Goal: Complete application form: Complete application form

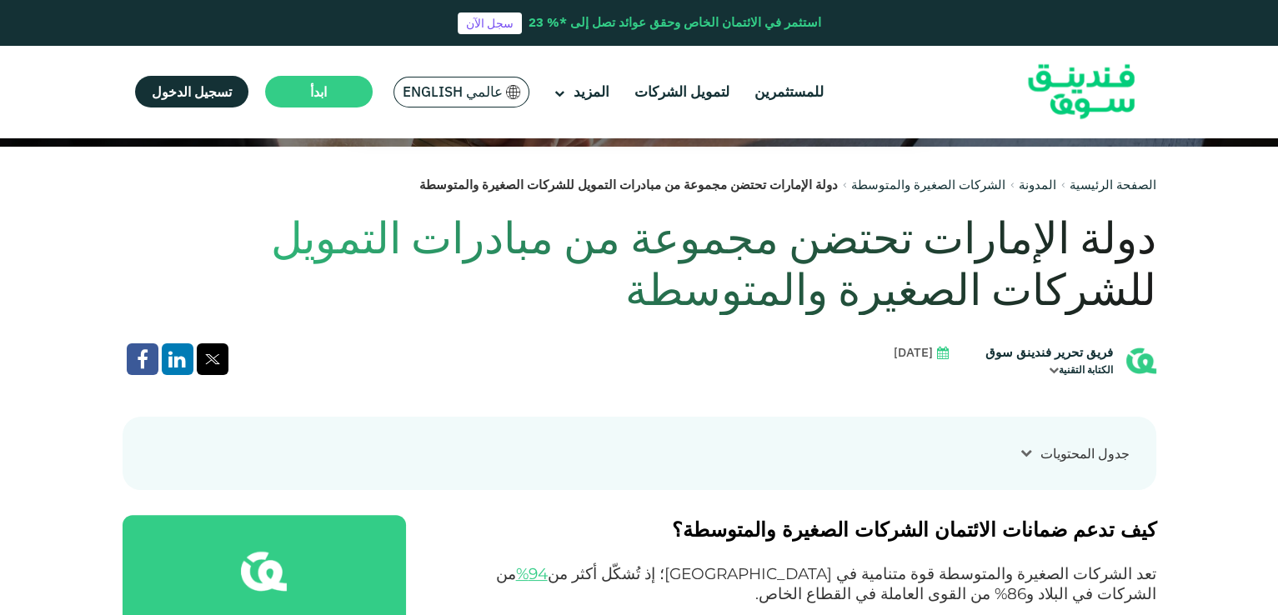
scroll to position [333, 0]
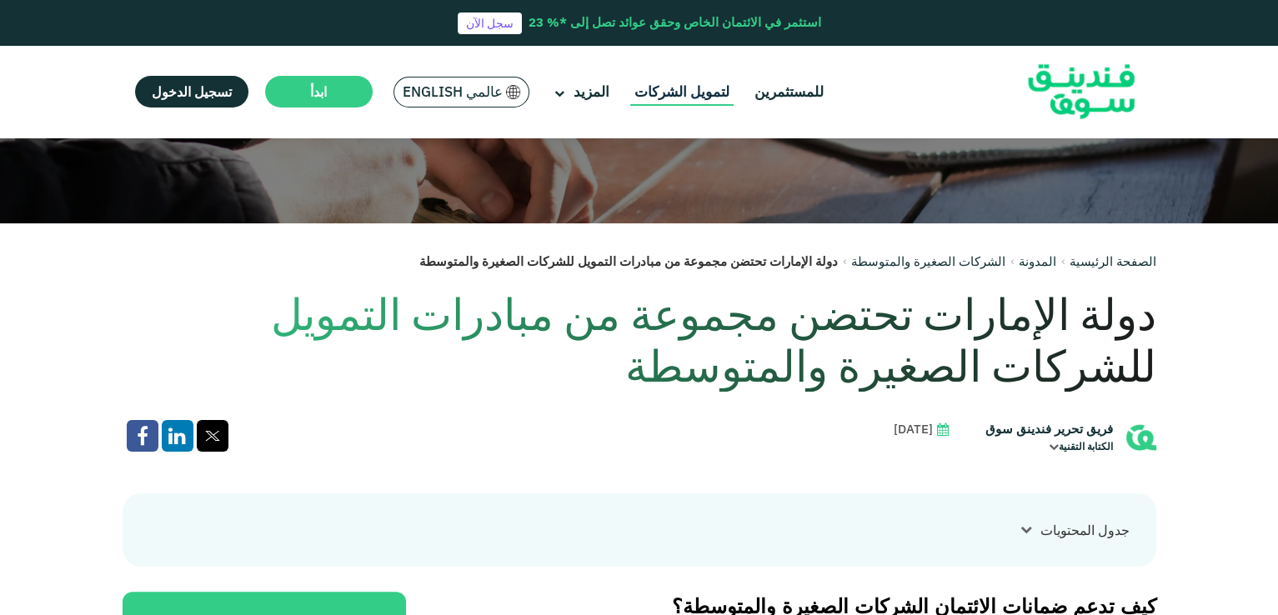
click at [698, 87] on link "لتمويل الشركات" at bounding box center [681, 92] width 103 height 28
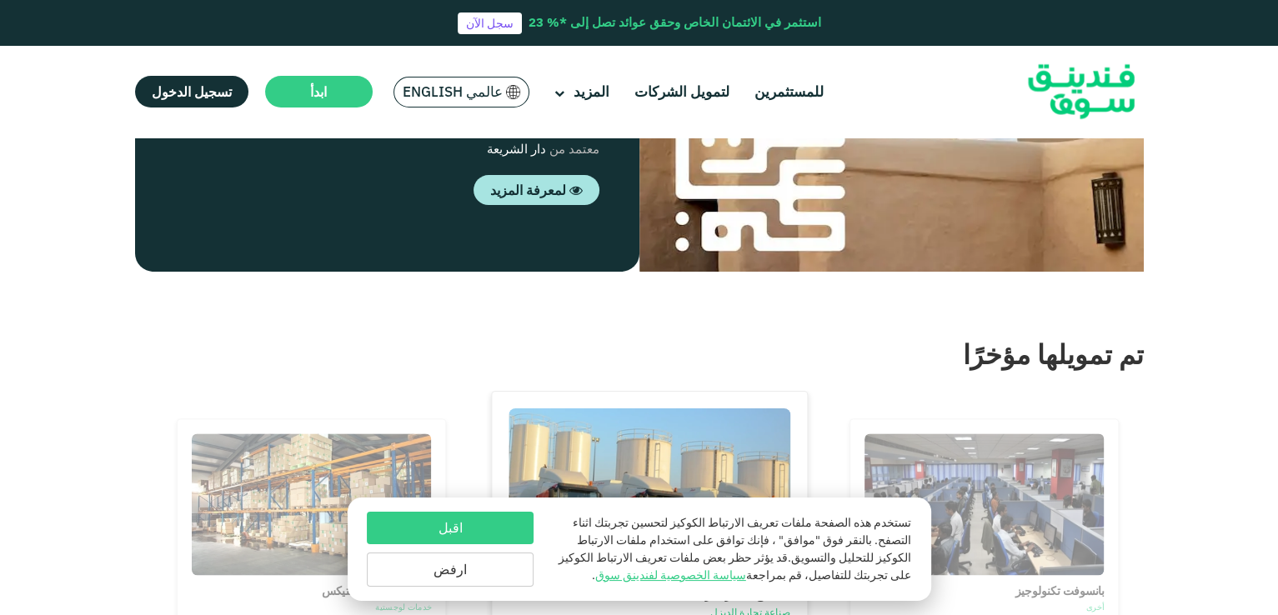
scroll to position [1400, 0]
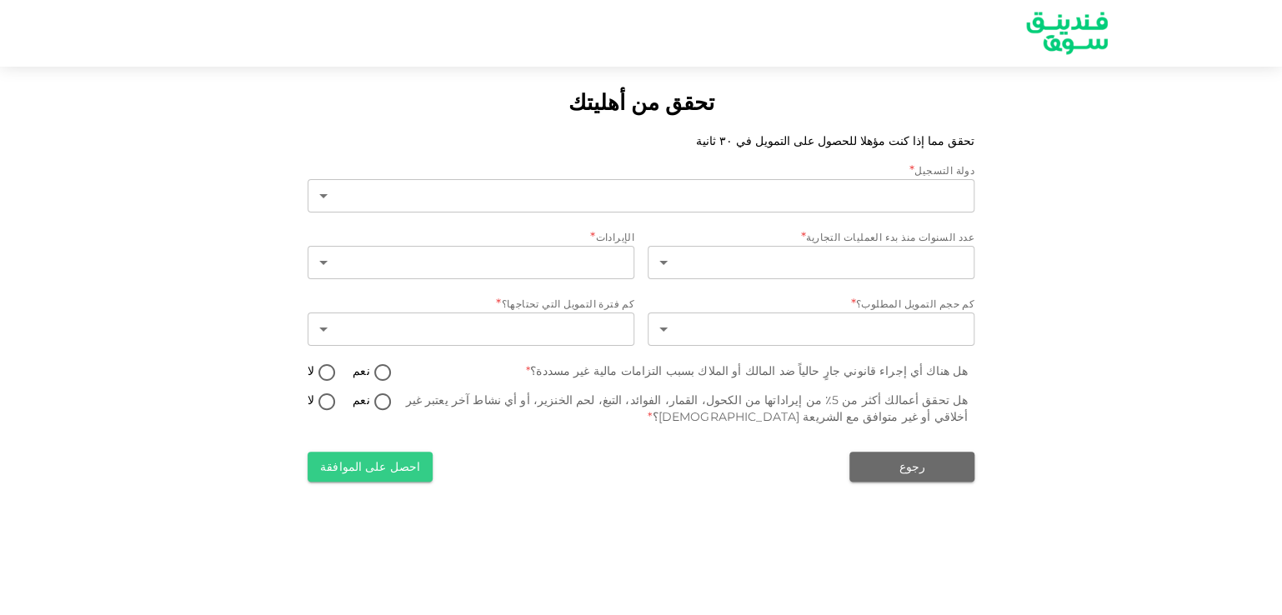
type input "1"
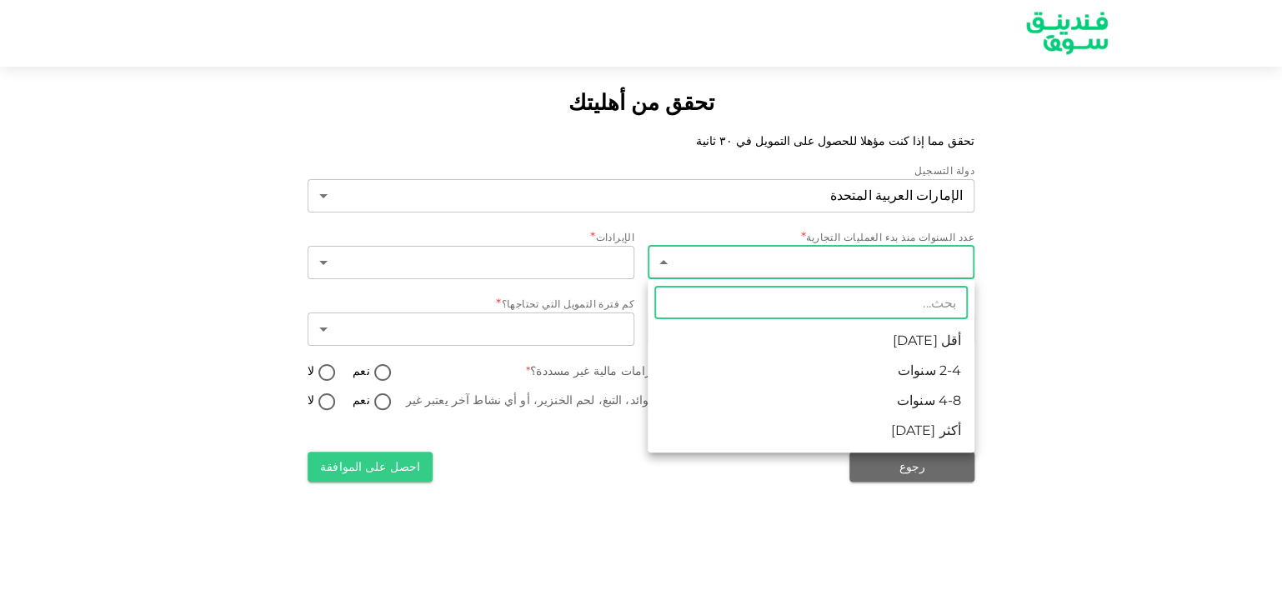
click at [850, 257] on body "تحقق من أهليتك تحقق مما إذا كنت مؤهلا للحصول على التمويل في ٣٠ ثانية دولة التسج…" at bounding box center [641, 307] width 1282 height 615
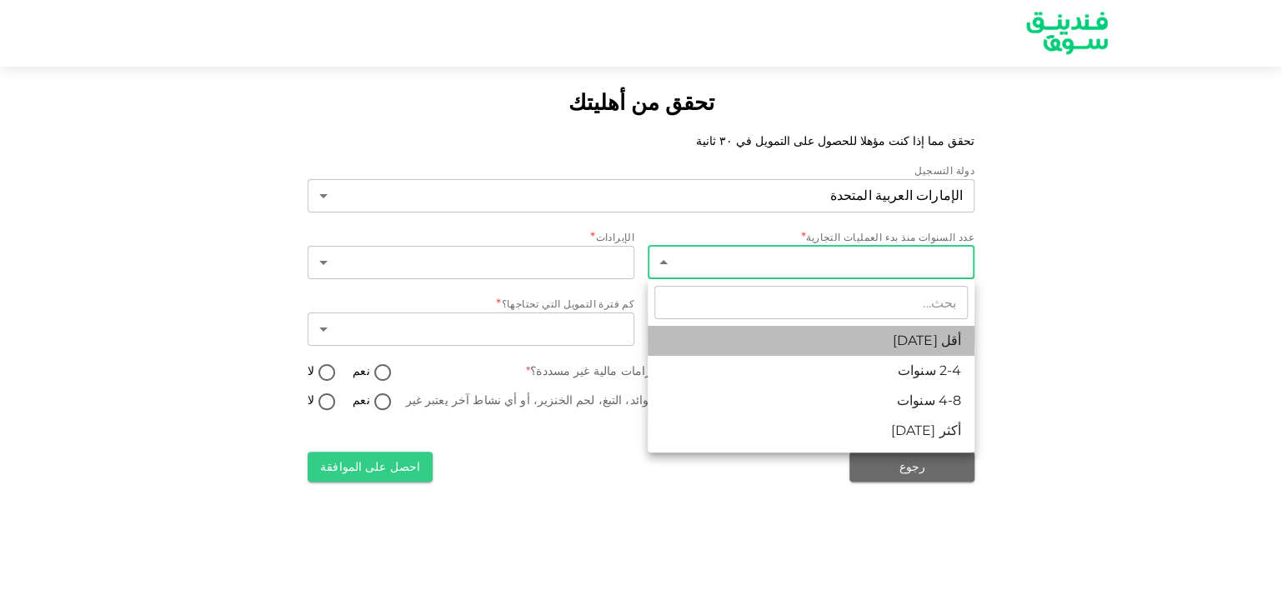
click at [879, 333] on li "أقل من 2 سنة" at bounding box center [811, 341] width 327 height 30
type input "1"
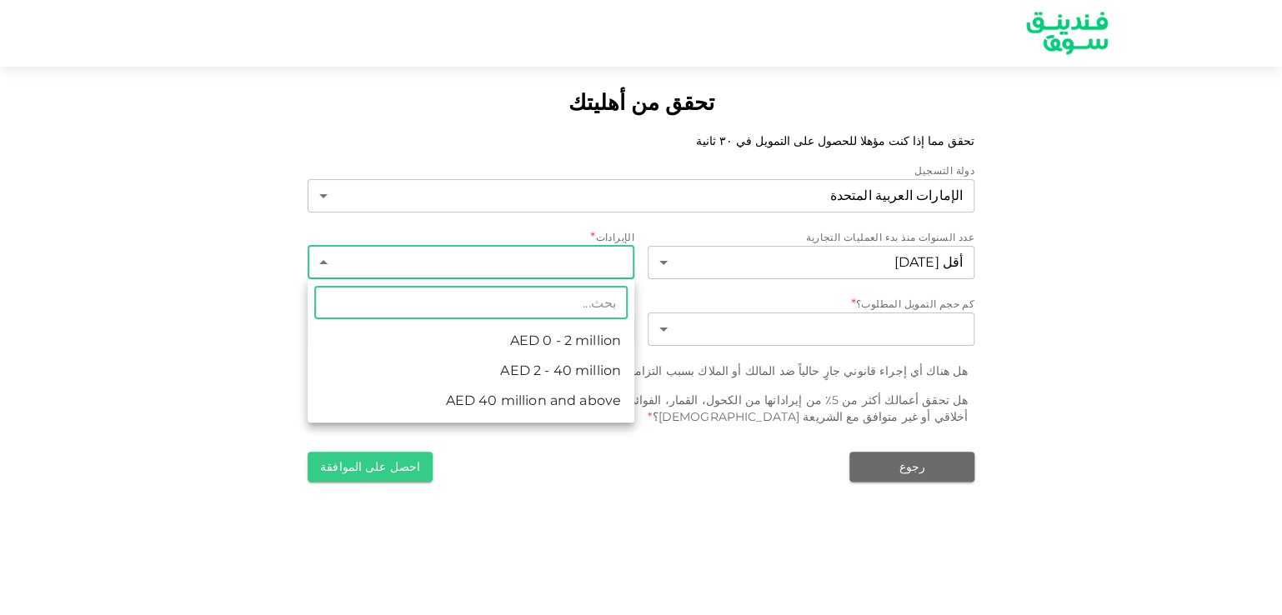
click at [595, 256] on body "تحقق من أهليتك تحقق مما إذا كنت مؤهلا للحصول على التمويل في ٣٠ ثانية دولة التسج…" at bounding box center [641, 307] width 1282 height 615
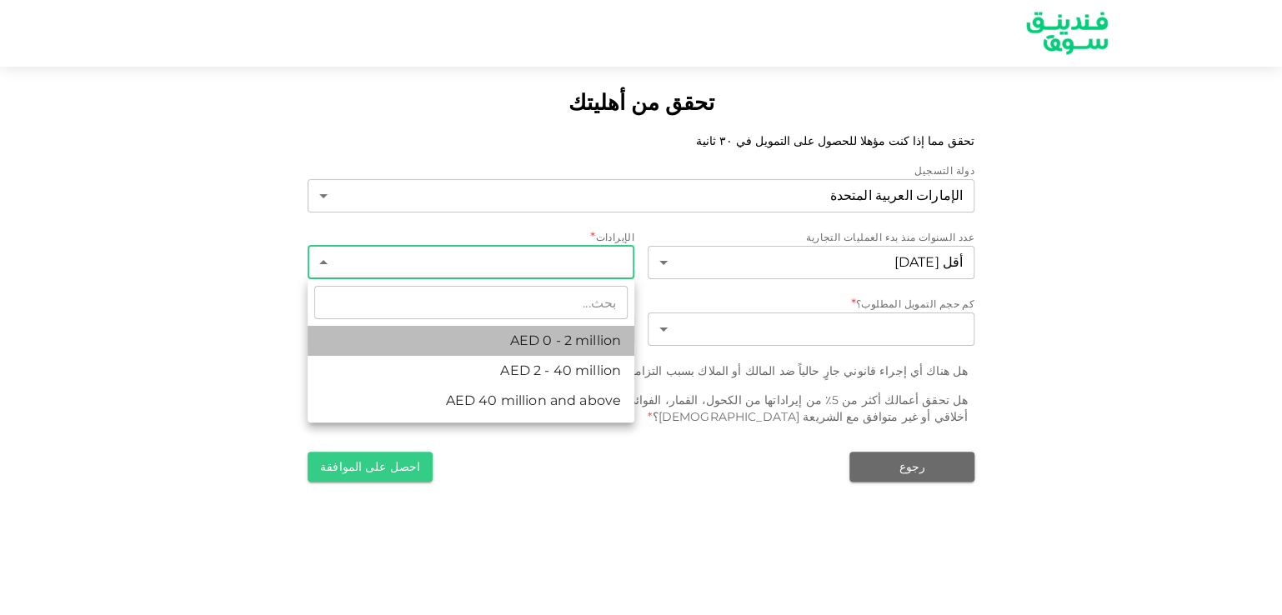
click at [571, 341] on li "AED 0 - 2 million" at bounding box center [471, 341] width 327 height 30
type input "1"
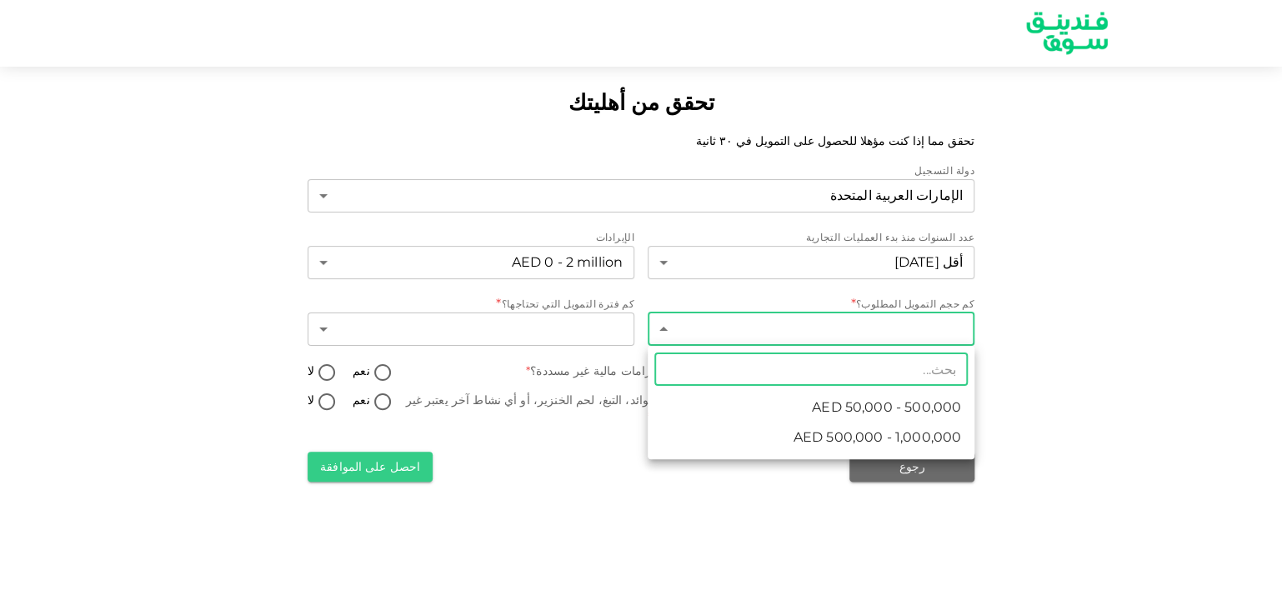
click at [779, 315] on body "تحقق من أهليتك تحقق مما إذا كنت مؤهلا للحصول على التمويل في ٣٠ ثانية دولة التسج…" at bounding box center [641, 307] width 1282 height 615
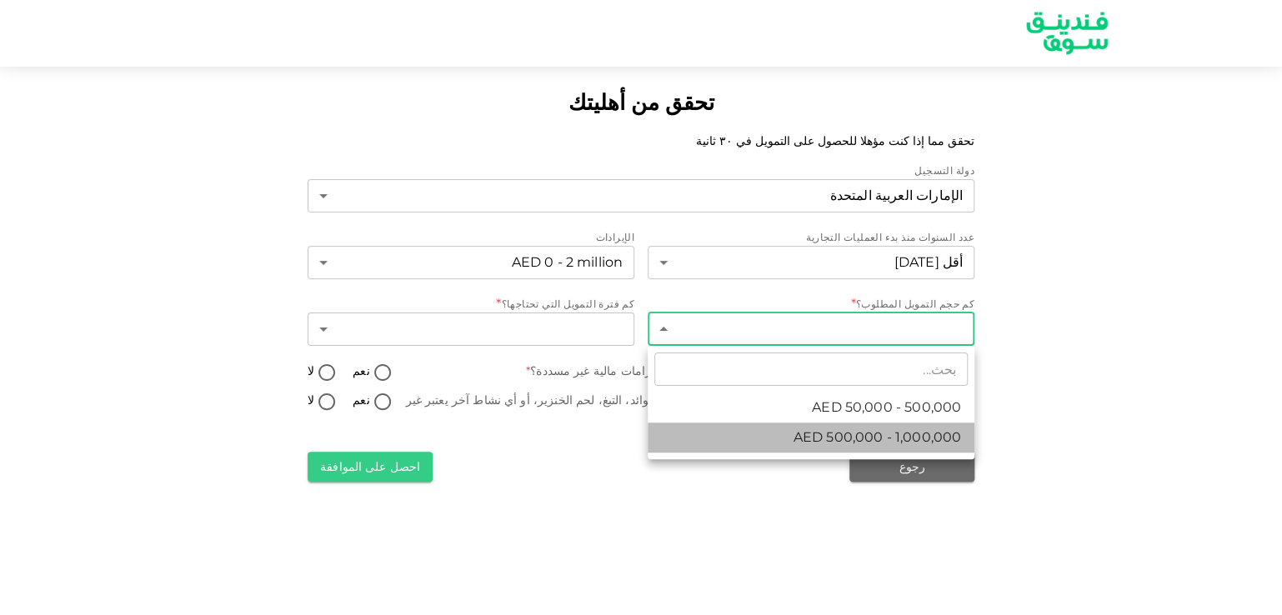
click at [811, 444] on span "AED 500,000 - 1,000,000" at bounding box center [878, 438] width 168 height 20
type input "2"
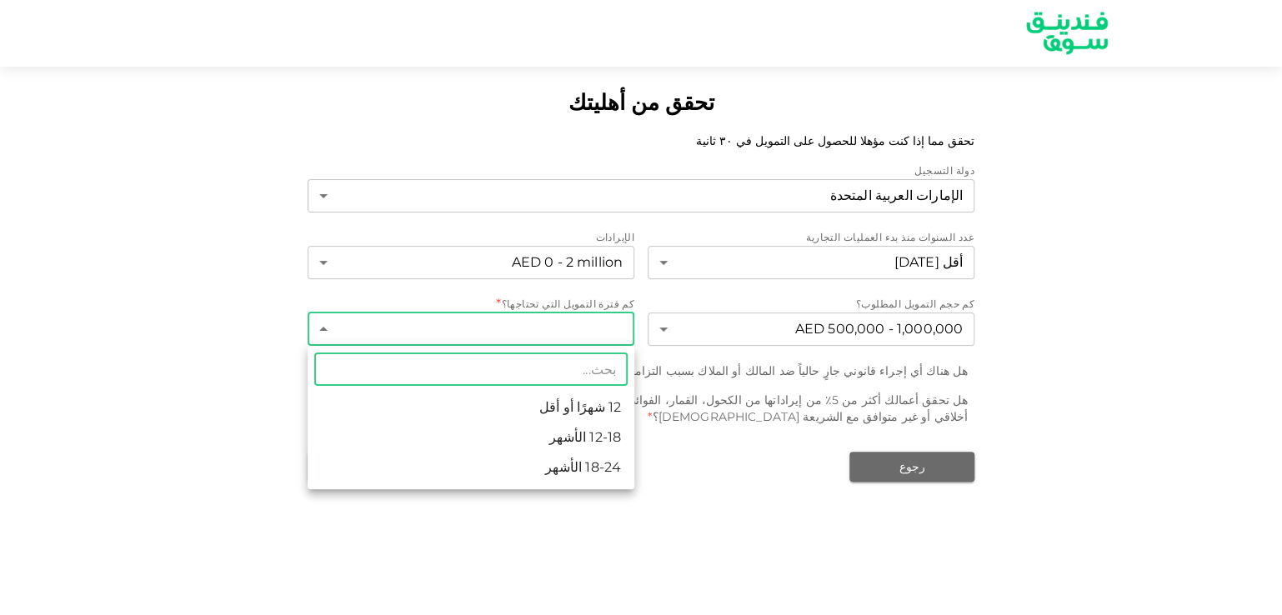
click at [575, 331] on body "تحقق من أهليتك تحقق مما إذا كنت مؤهلا للحصول على التمويل في ٣٠ ثانية دولة التسج…" at bounding box center [641, 307] width 1282 height 615
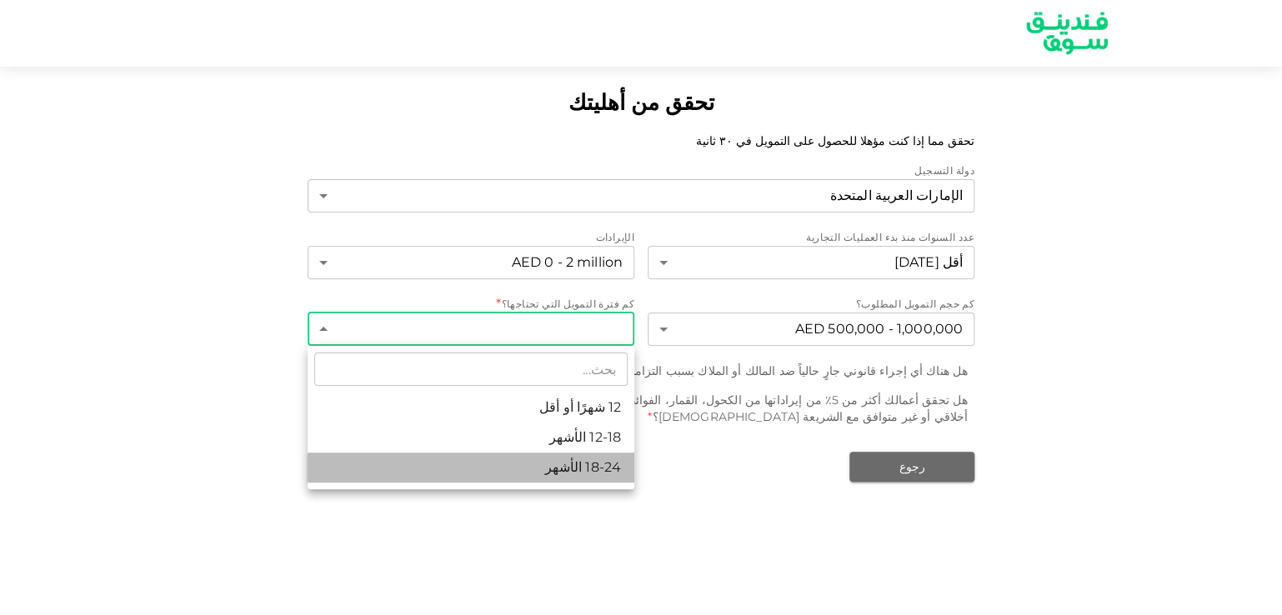
click at [569, 474] on li "18-24 الأشهر" at bounding box center [471, 468] width 327 height 30
type input "3"
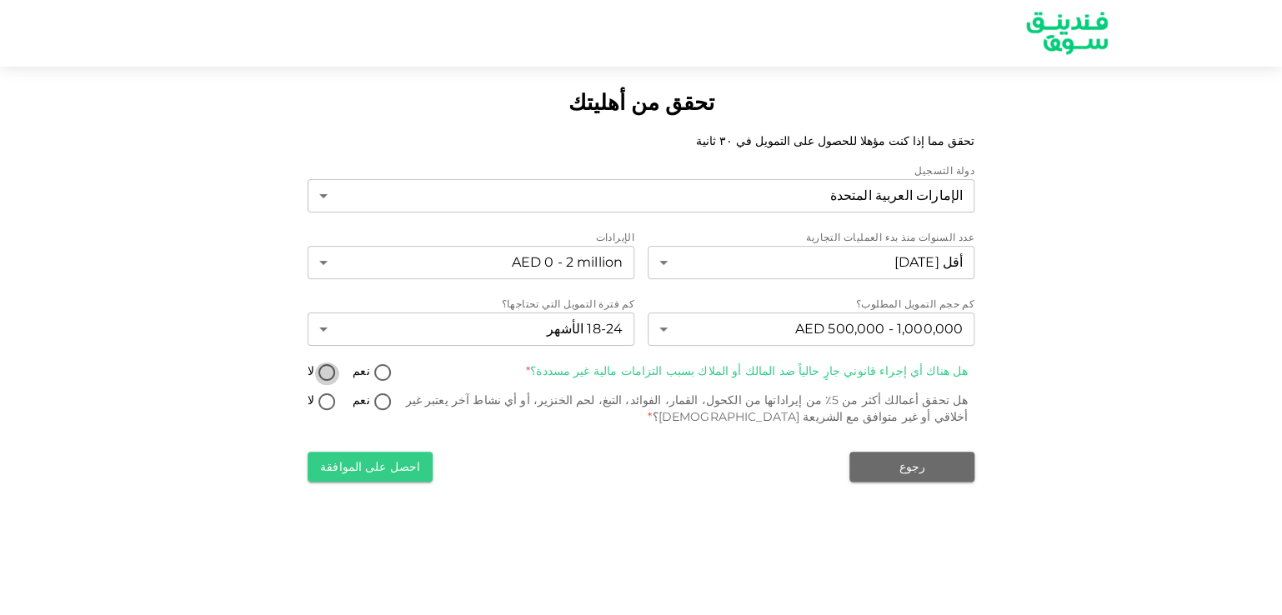
click at [330, 374] on input "لا" at bounding box center [326, 374] width 25 height 23
radio input "true"
click at [318, 401] on input "لا" at bounding box center [326, 403] width 25 height 23
radio input "true"
click at [372, 468] on button "احصل على الموافقة" at bounding box center [370, 467] width 125 height 30
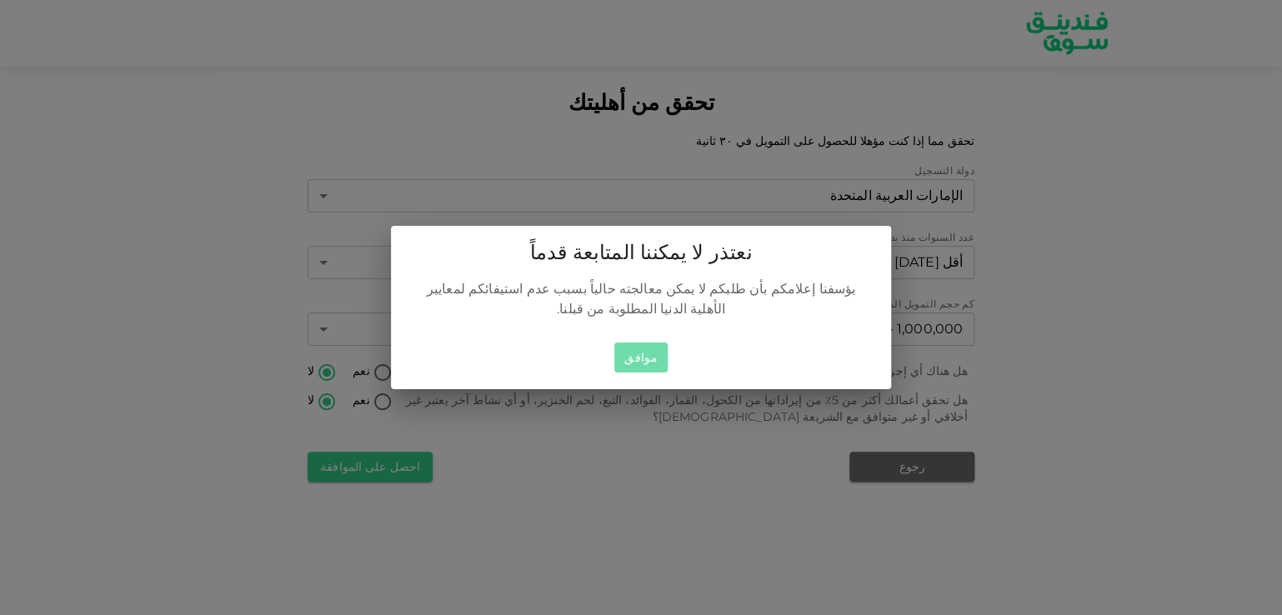
click at [641, 357] on button "موافق" at bounding box center [640, 358] width 53 height 31
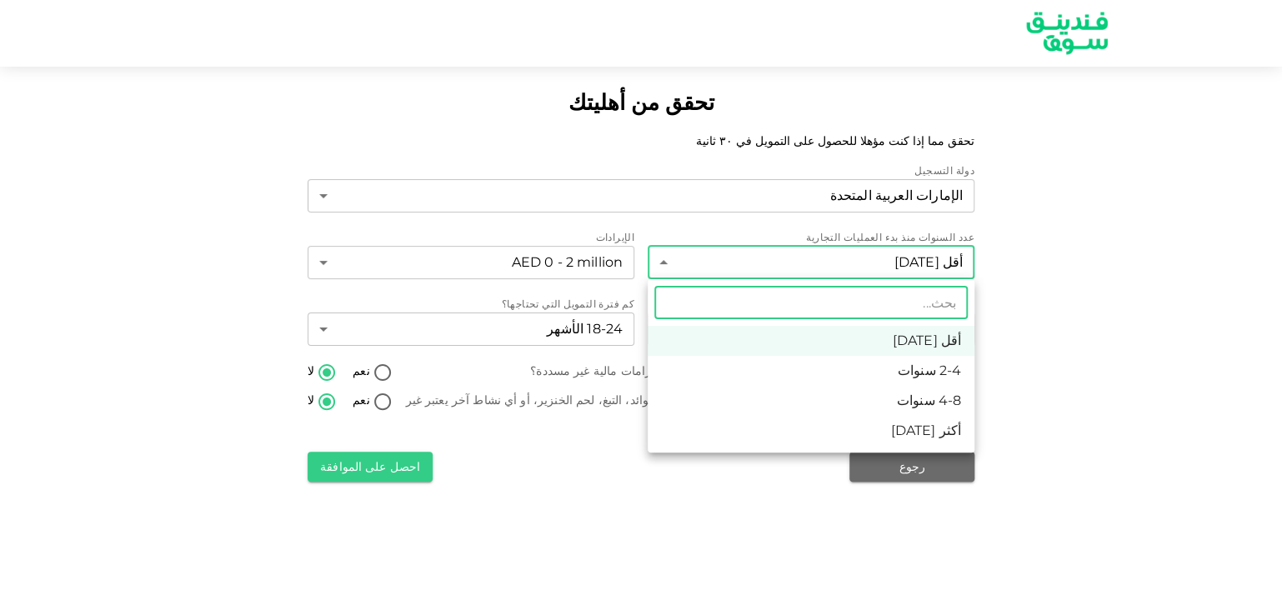
click at [754, 258] on body "تحقق من أهليتك تحقق مما إذا كنت مؤهلا للحصول على التمويل في ٣٠ ثانية دولة التسج…" at bounding box center [641, 307] width 1282 height 615
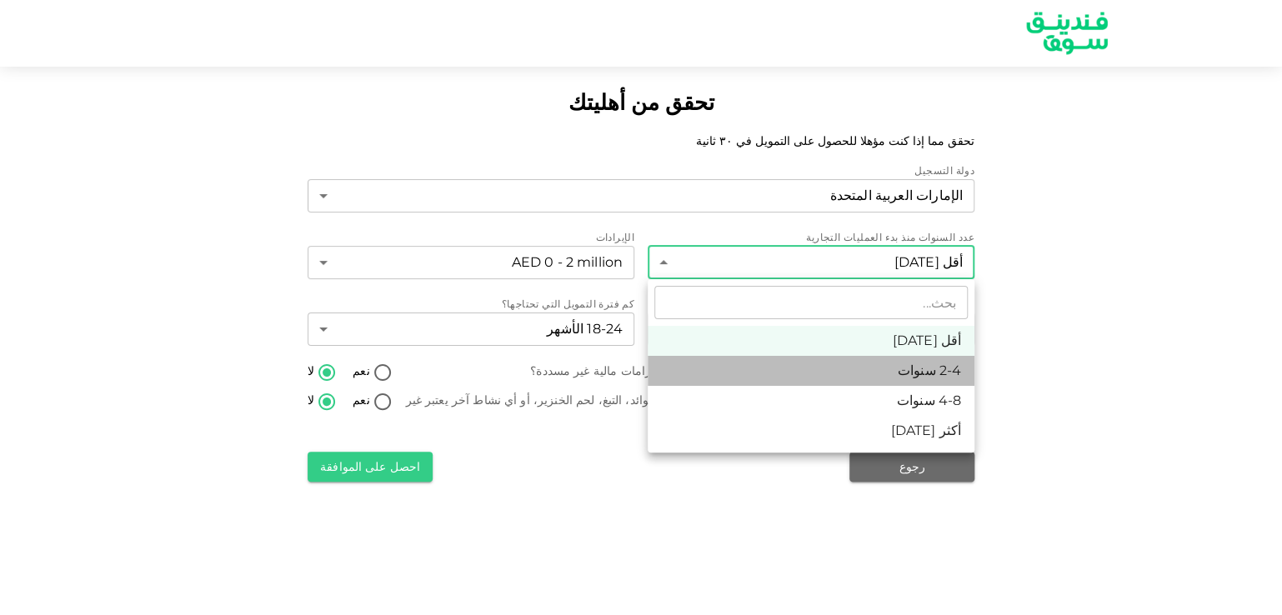
click at [785, 366] on li "2-4 سنوات" at bounding box center [811, 371] width 327 height 30
type input "2"
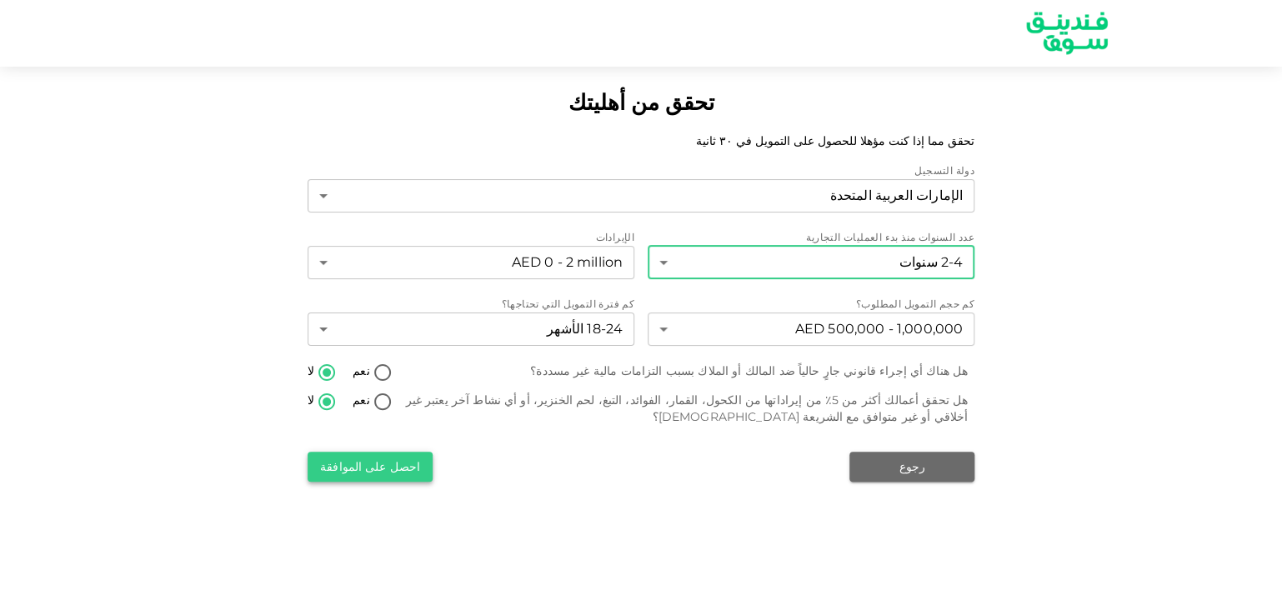
click at [347, 476] on button "احصل على الموافقة" at bounding box center [370, 467] width 125 height 30
